Goal: Task Accomplishment & Management: Complete application form

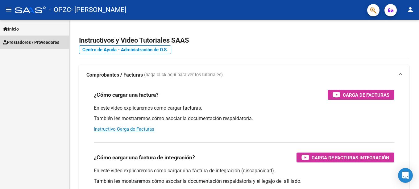
click at [47, 42] on span "Prestadores / Proveedores" at bounding box center [31, 42] width 56 height 7
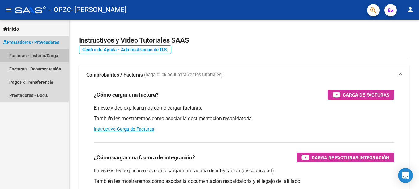
click at [45, 55] on link "Facturas - Listado/Carga" at bounding box center [34, 55] width 69 height 13
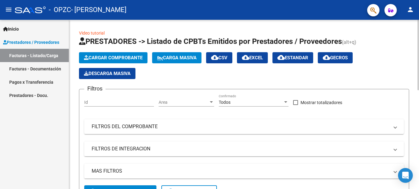
click at [106, 59] on span "Cargar Comprobante" at bounding box center [113, 58] width 59 height 6
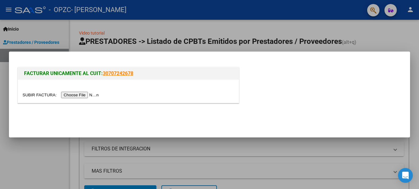
click at [78, 96] on input "file" at bounding box center [62, 95] width 78 height 6
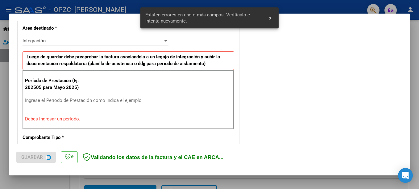
scroll to position [153, 0]
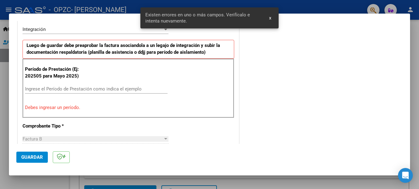
click at [102, 85] on div "Ingrese el Período de Prestación como indica el ejemplo" at bounding box center [96, 88] width 142 height 9
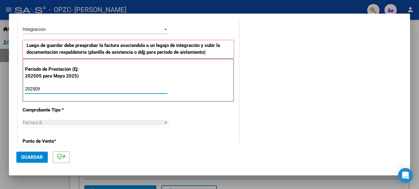
type input "202509"
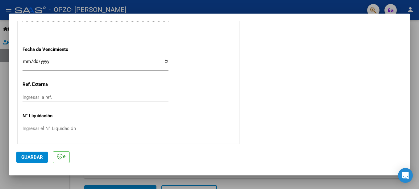
scroll to position [420, 0]
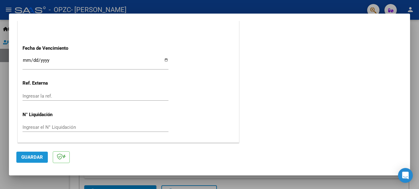
click at [32, 159] on span "Guardar" at bounding box center [32, 157] width 22 height 6
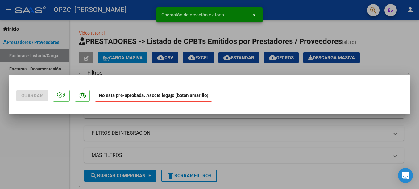
scroll to position [0, 0]
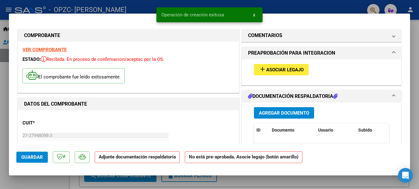
click at [271, 70] on span "Asociar Legajo" at bounding box center [284, 70] width 37 height 6
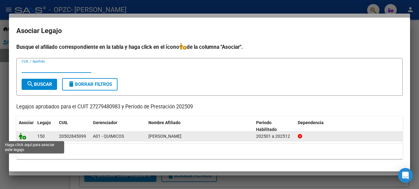
click at [23, 138] on icon at bounding box center [22, 136] width 7 height 7
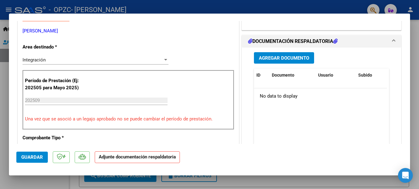
scroll to position [139, 0]
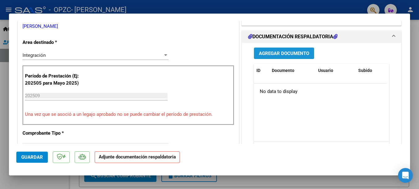
click at [299, 53] on span "Agregar Documento" at bounding box center [284, 54] width 50 height 6
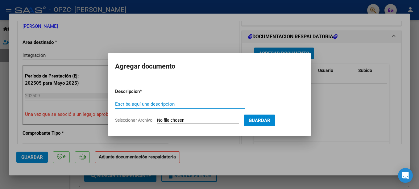
click at [171, 104] on input "Escriba aquí una descripcion" at bounding box center [180, 104] width 130 height 6
type input "[DATE] planilla [PERSON_NAME]"
click at [258, 117] on button "Guardar" at bounding box center [259, 119] width 31 height 11
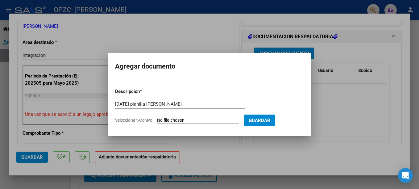
click at [196, 123] on input "Seleccionar Archivo" at bounding box center [198, 121] width 82 height 6
type input "C:\fakepath\[DATE] planilla.pdf"
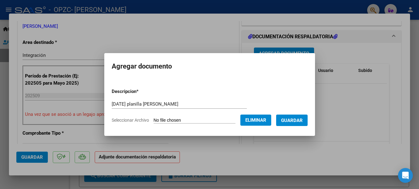
click at [294, 121] on span "Guardar" at bounding box center [292, 121] width 22 height 6
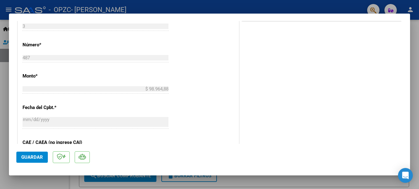
scroll to position [429, 0]
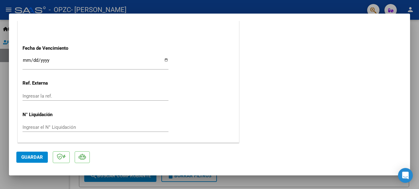
click at [31, 155] on span "Guardar" at bounding box center [32, 157] width 22 height 6
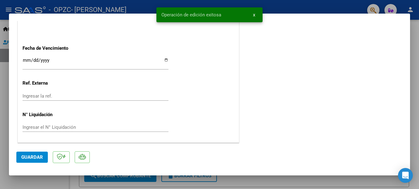
click at [414, 35] on div at bounding box center [209, 94] width 419 height 189
type input "$ 0,00"
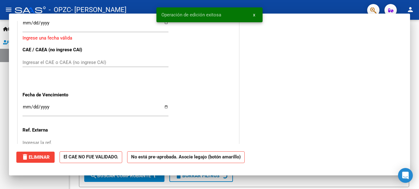
scroll to position [476, 0]
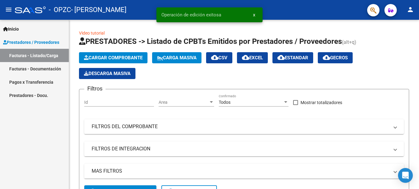
click at [46, 68] on link "Facturas - Documentación" at bounding box center [34, 68] width 69 height 13
